Goal: Task Accomplishment & Management: Manage account settings

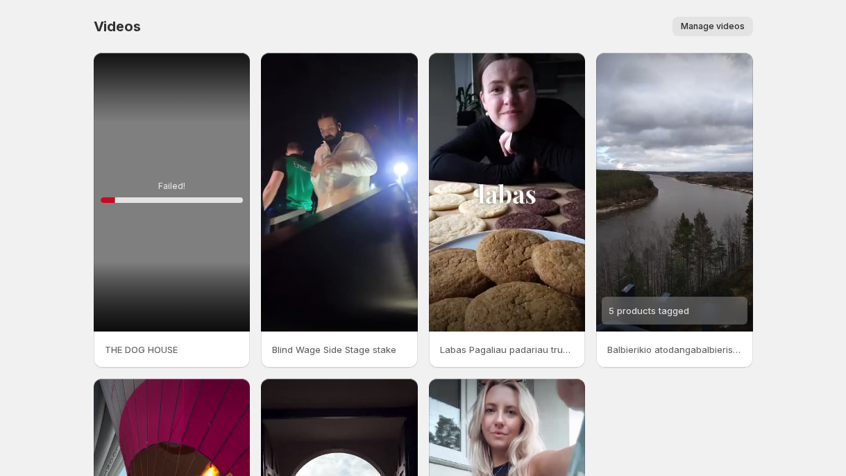
click at [64, 109] on body "Home Feeds Videos Subscription Settings Videos. This page is ready Videos Manag…" at bounding box center [423, 238] width 846 height 476
click at [729, 26] on span "Manage videos" at bounding box center [713, 26] width 64 height 11
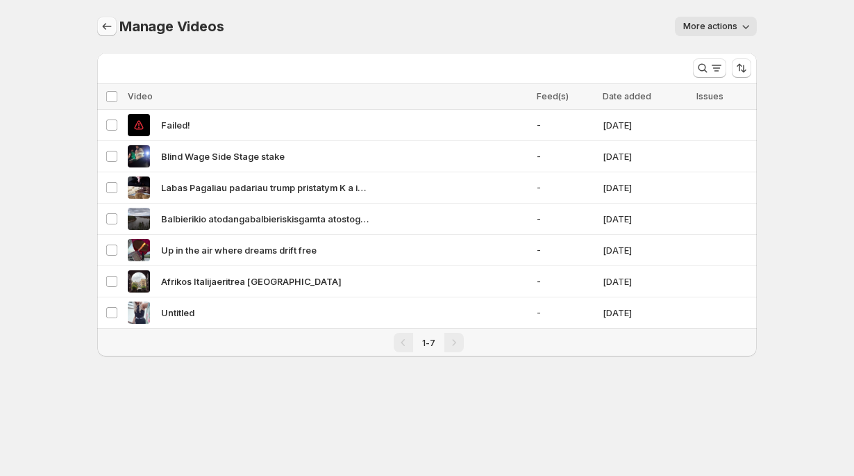
click at [111, 28] on icon "Manage Videos" at bounding box center [107, 26] width 14 height 14
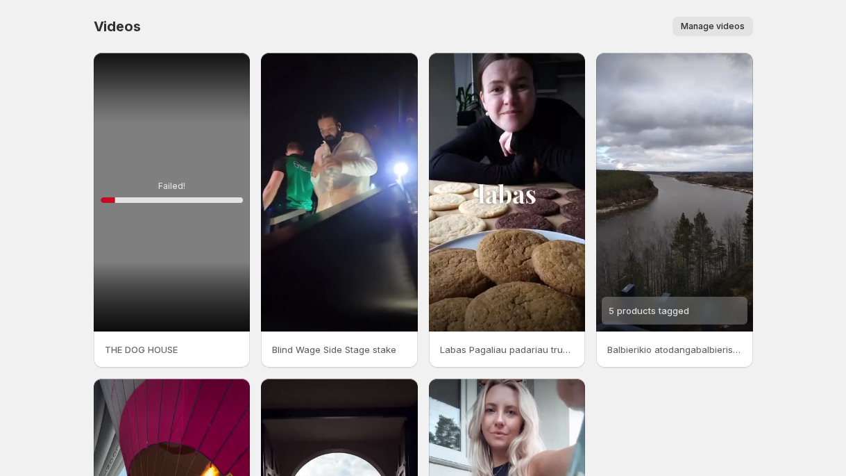
click at [697, 25] on span "Manage videos" at bounding box center [713, 26] width 64 height 11
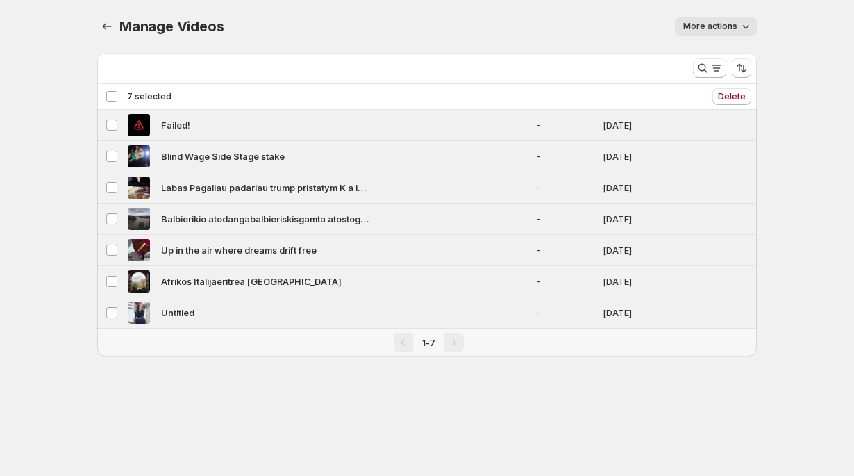
click at [111, 98] on div "Deselect all 7 videos 7 selected" at bounding box center [139, 96] width 66 height 12
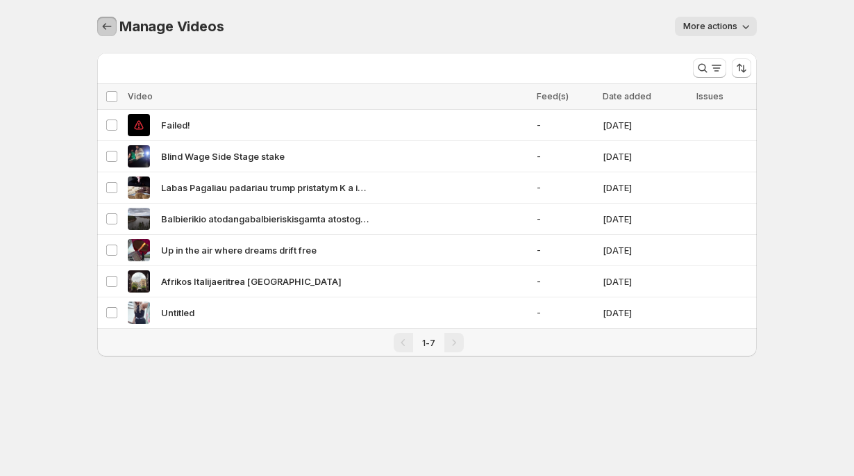
click at [105, 31] on icon "Manage Videos" at bounding box center [107, 26] width 14 height 14
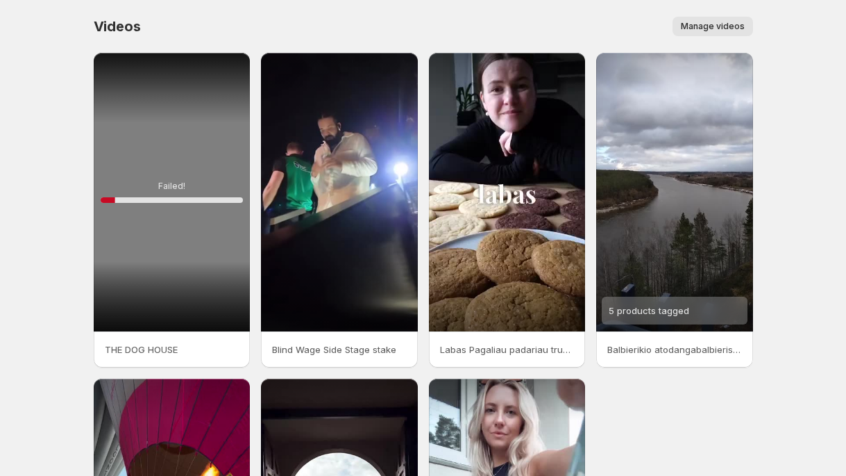
click at [297, 9] on div "Videos. This page is ready Videos Manage videos More actions Manage videos" at bounding box center [424, 26] width 660 height 53
click at [211, 2] on div "Videos. This page is ready Videos Manage videos More actions Manage videos" at bounding box center [424, 26] width 660 height 53
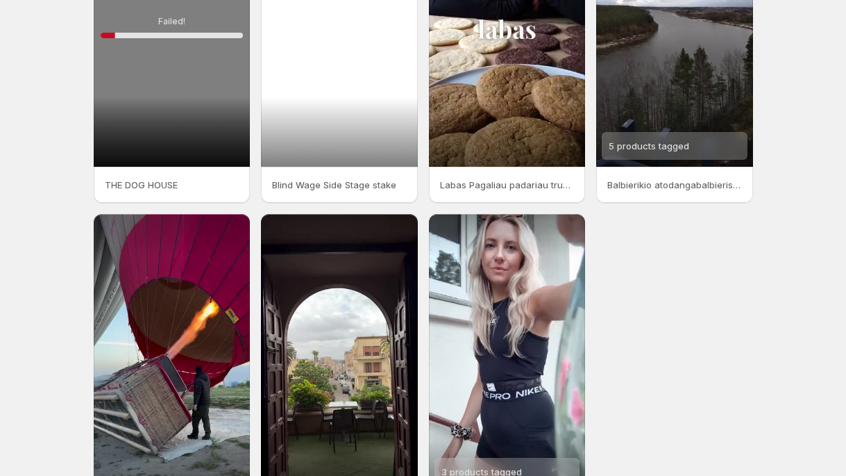
scroll to position [281, 0]
